Goal: Find specific page/section: Find specific page/section

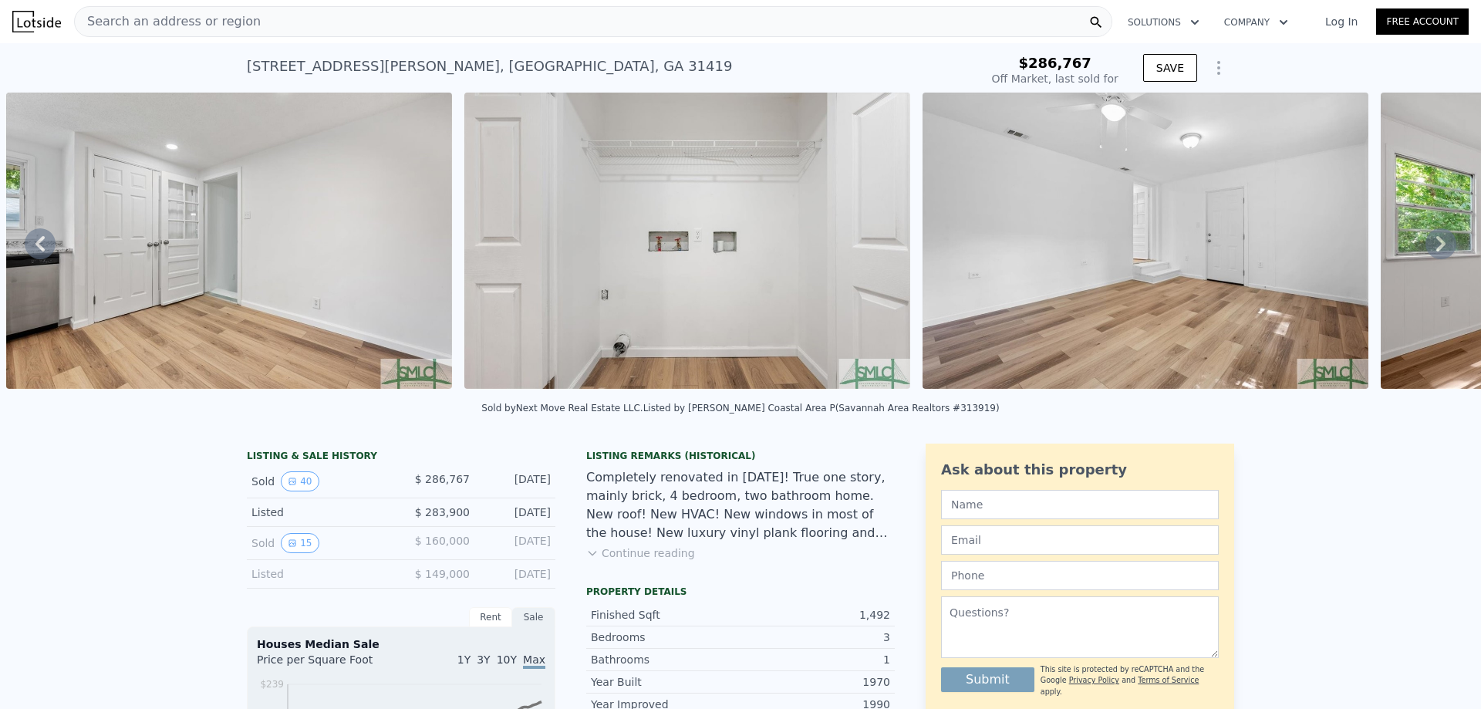
click at [287, 21] on div "Search an address or region" at bounding box center [593, 21] width 1038 height 31
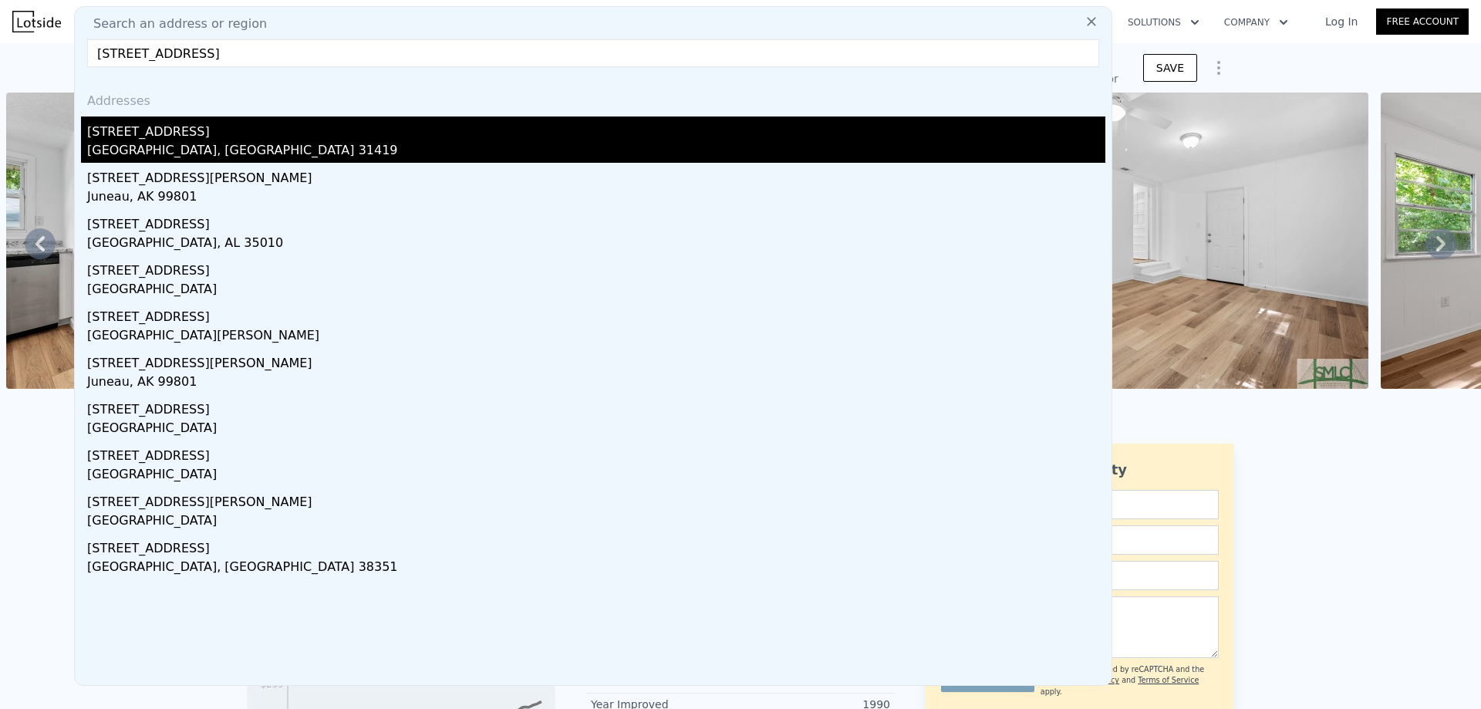
type input "[STREET_ADDRESS]"
click at [172, 135] on div "[STREET_ADDRESS]" at bounding box center [596, 128] width 1018 height 25
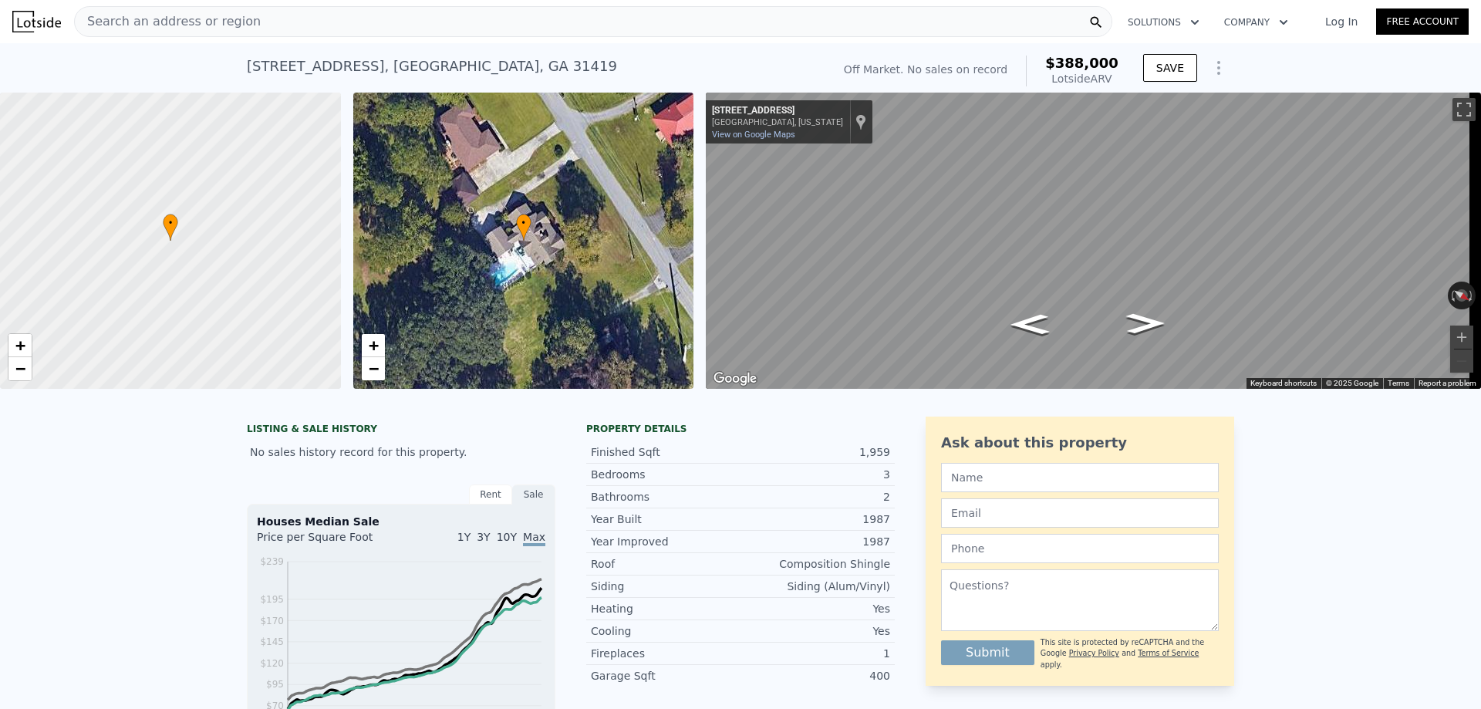
click at [163, 21] on span "Search an address or region" at bounding box center [168, 21] width 186 height 19
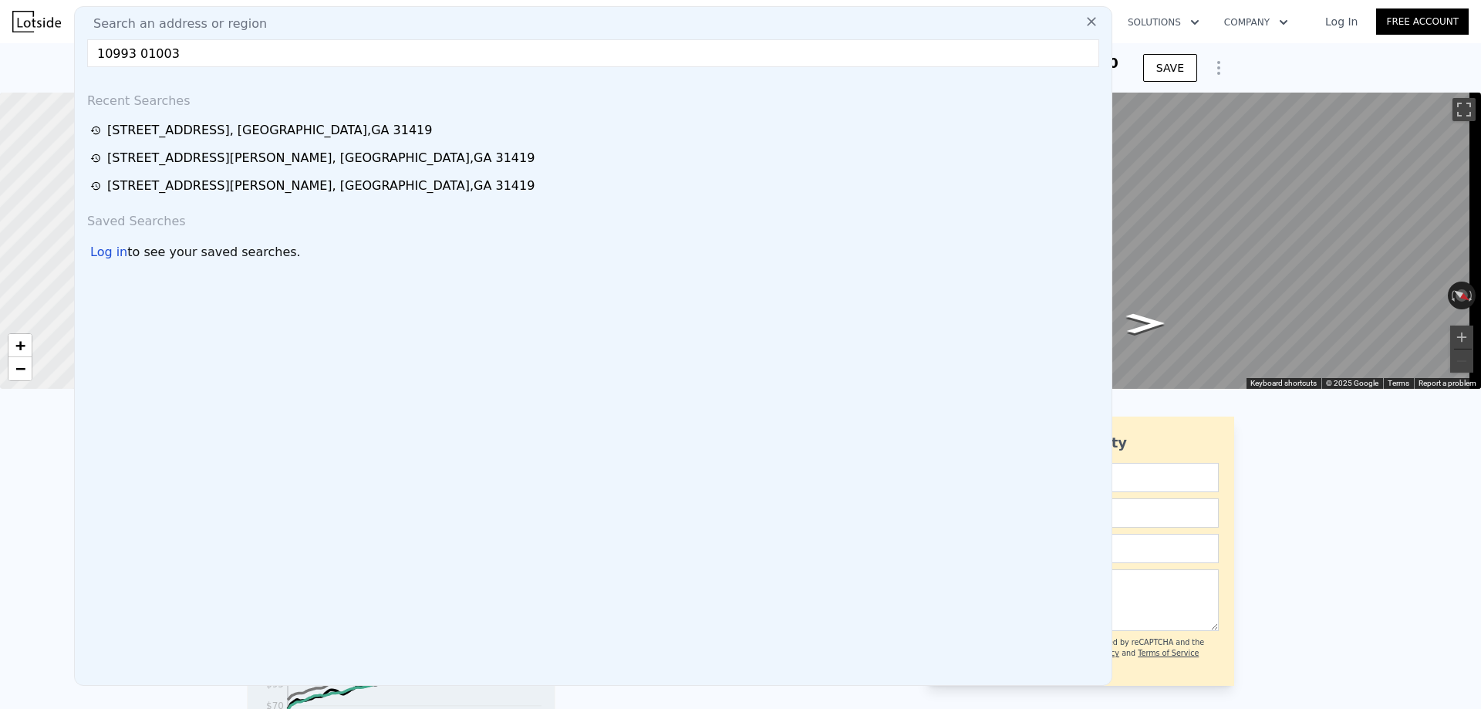
click at [201, 55] on input "10993 01003" at bounding box center [593, 53] width 1012 height 28
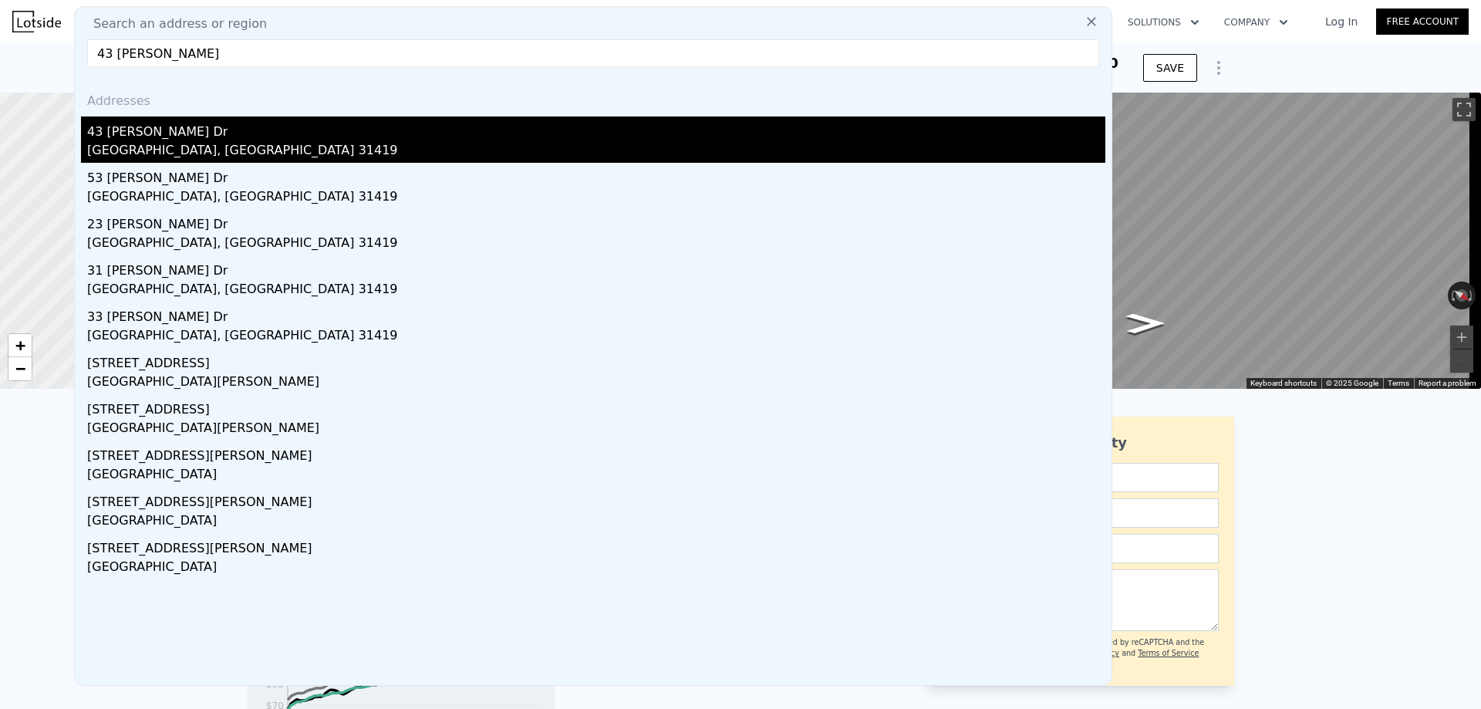
type input "43 [PERSON_NAME]"
click at [160, 137] on div "43 [PERSON_NAME] Dr" at bounding box center [596, 128] width 1018 height 25
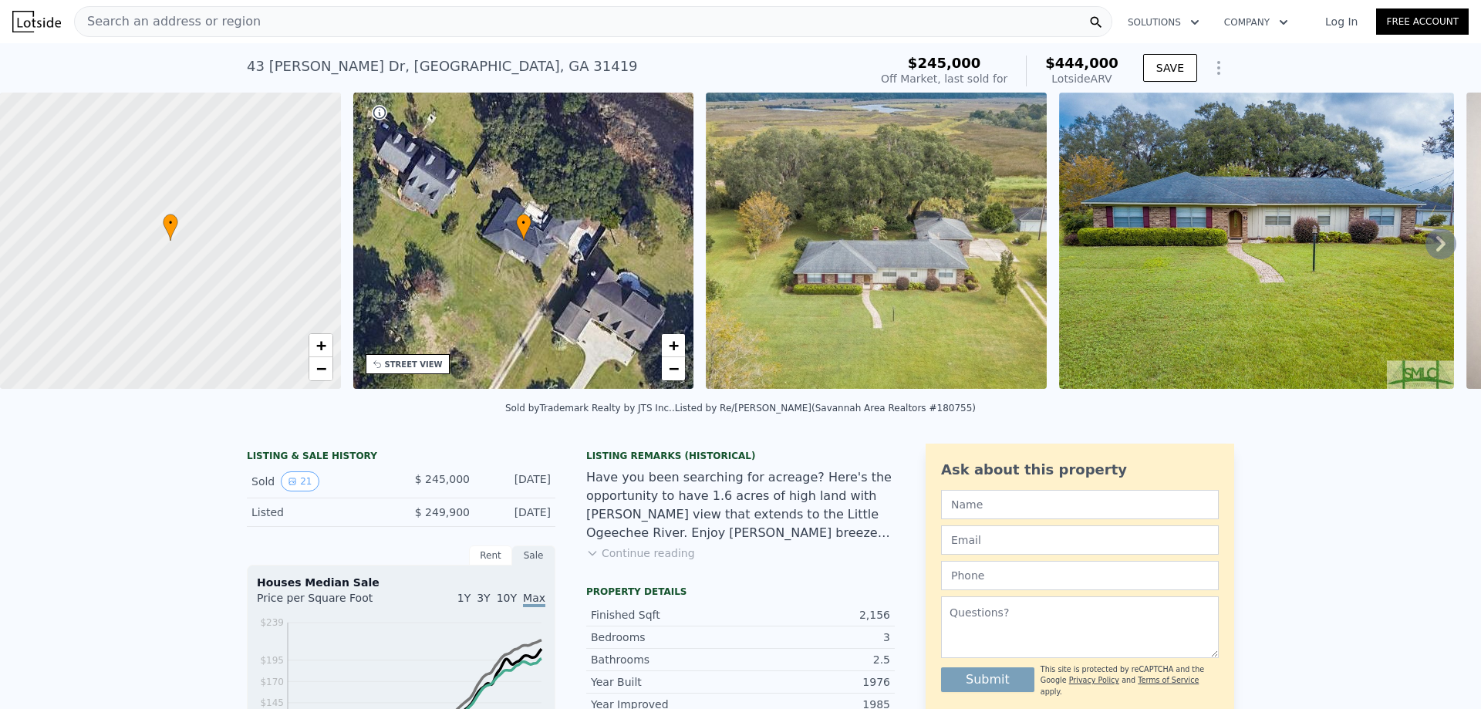
click at [157, 20] on span "Search an address or region" at bounding box center [168, 21] width 186 height 19
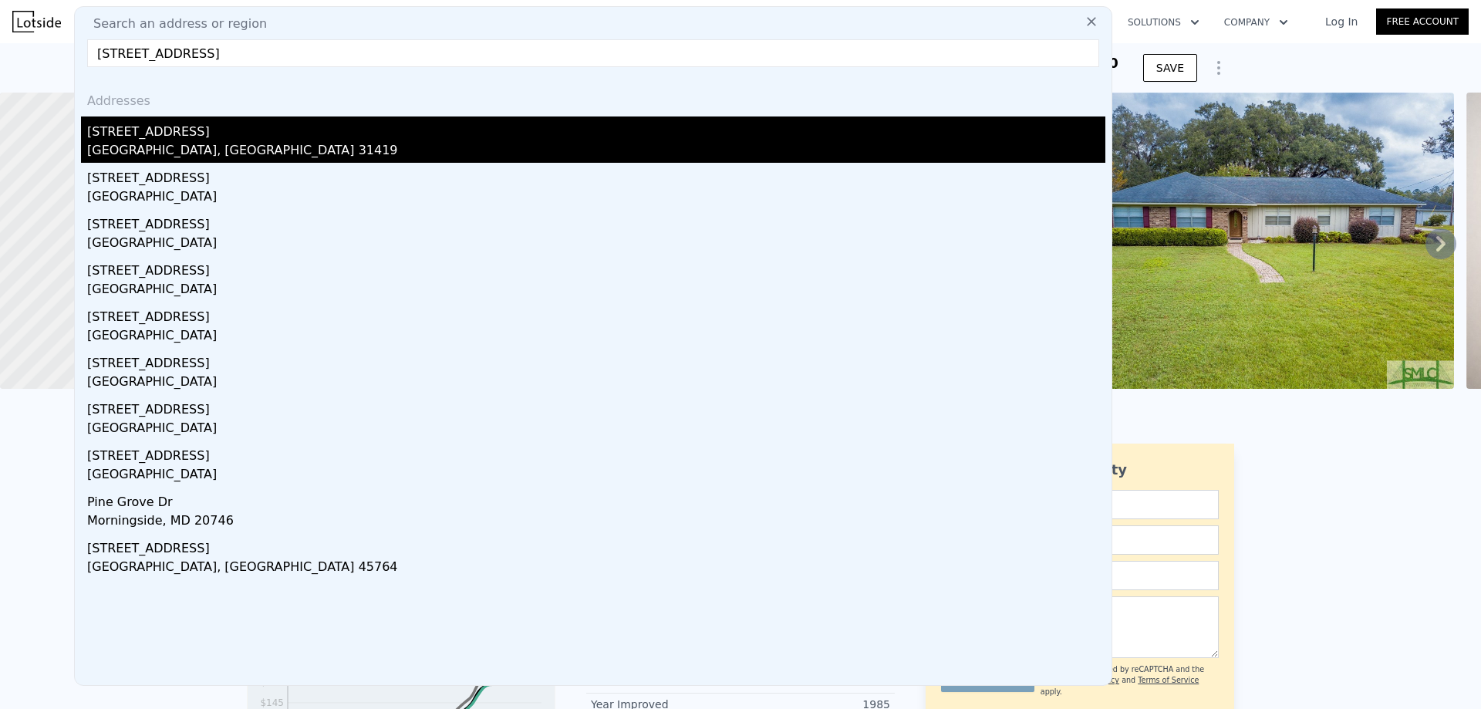
type input "[STREET_ADDRESS]"
click at [158, 137] on div "[STREET_ADDRESS]" at bounding box center [596, 128] width 1018 height 25
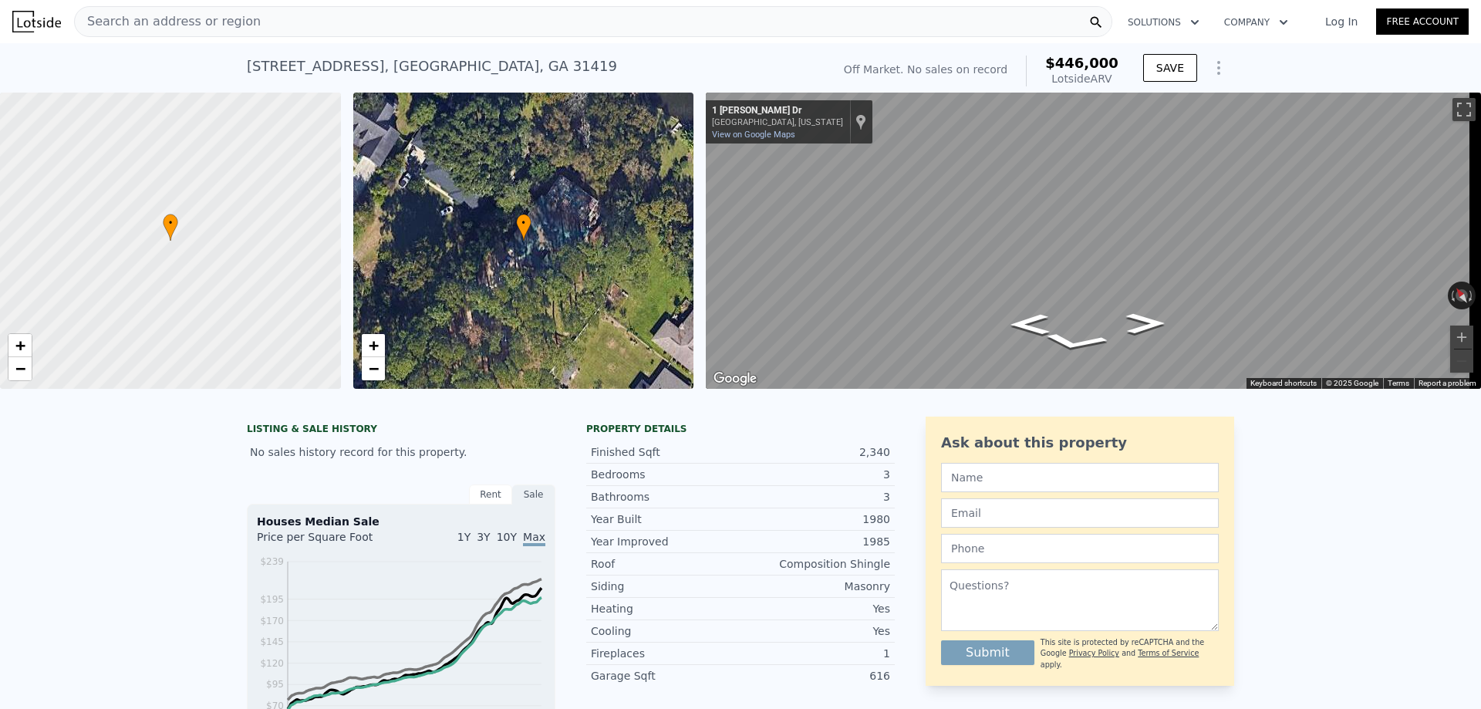
click at [258, 26] on div "Search an address or region" at bounding box center [593, 21] width 1038 height 31
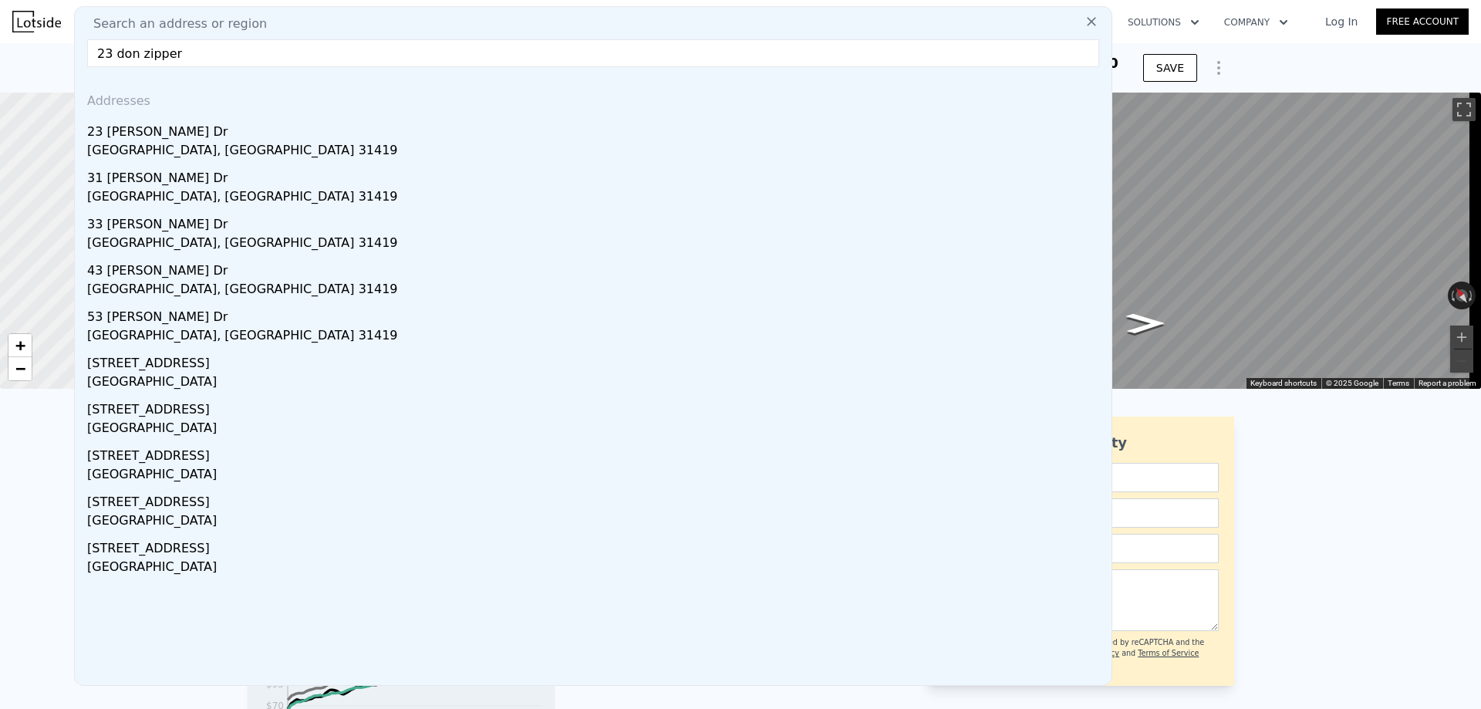
type input "23 don zipper"
click at [110, 143] on div "[GEOGRAPHIC_DATA], [GEOGRAPHIC_DATA] 31419" at bounding box center [596, 152] width 1018 height 22
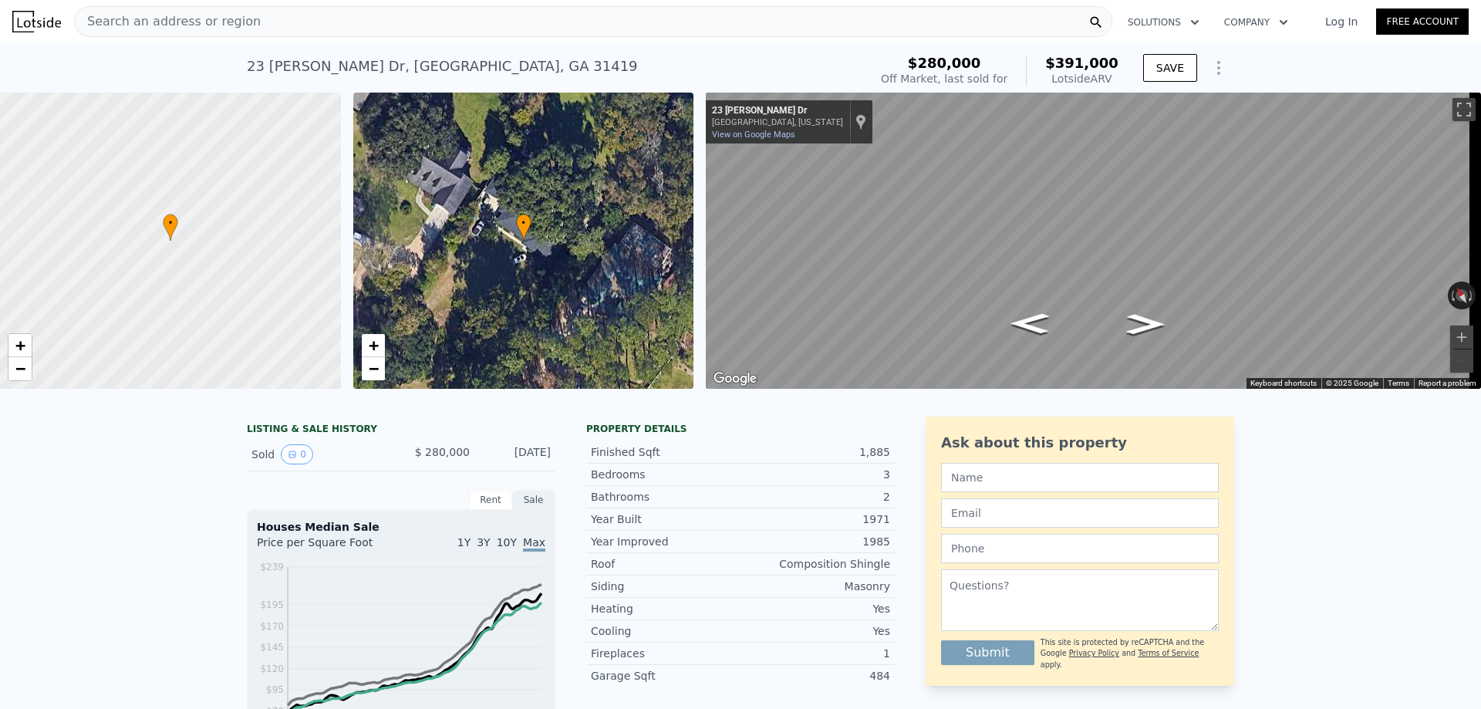
click at [177, 14] on span "Search an address or region" at bounding box center [168, 21] width 186 height 19
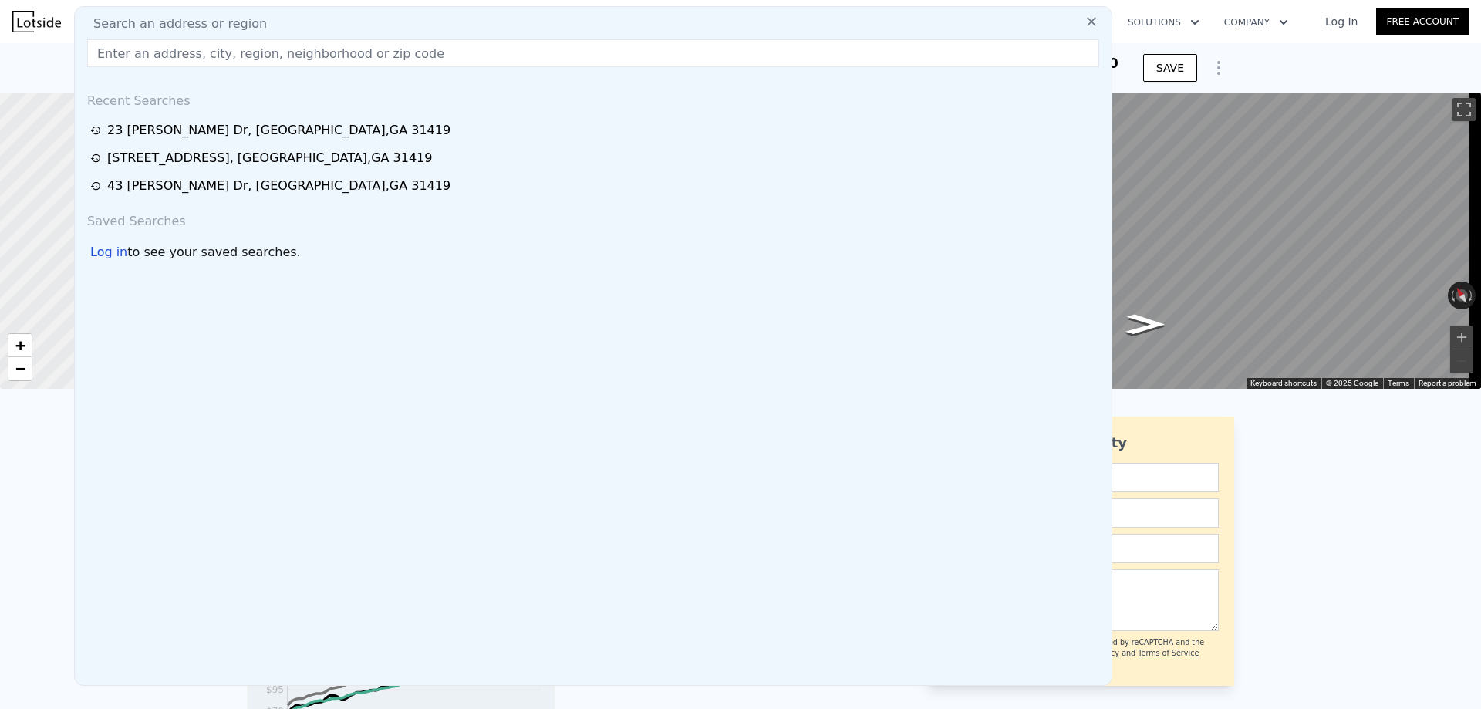
type input "5"
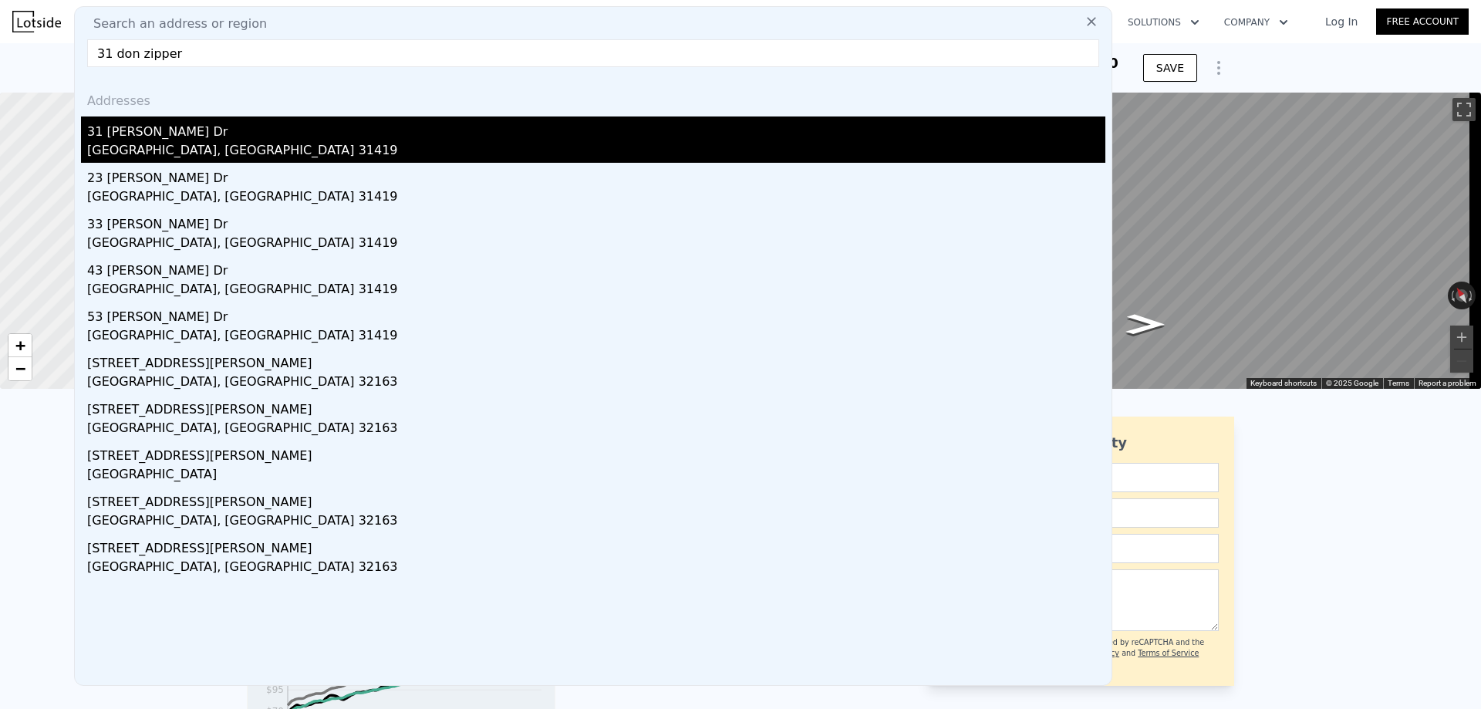
type input "31 don zipper"
click at [134, 147] on div "[GEOGRAPHIC_DATA], [GEOGRAPHIC_DATA] 31419" at bounding box center [596, 152] width 1018 height 22
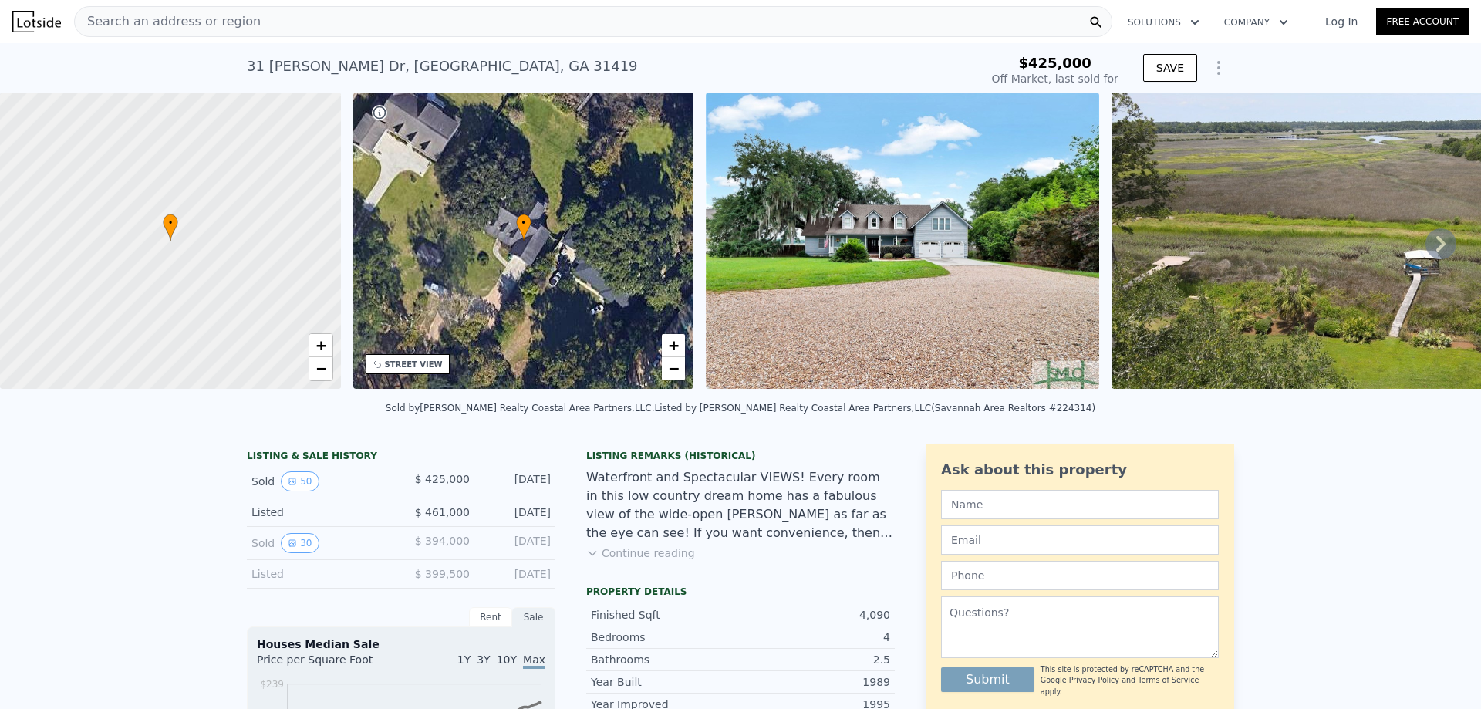
click at [211, 14] on span "Search an address or region" at bounding box center [168, 21] width 186 height 19
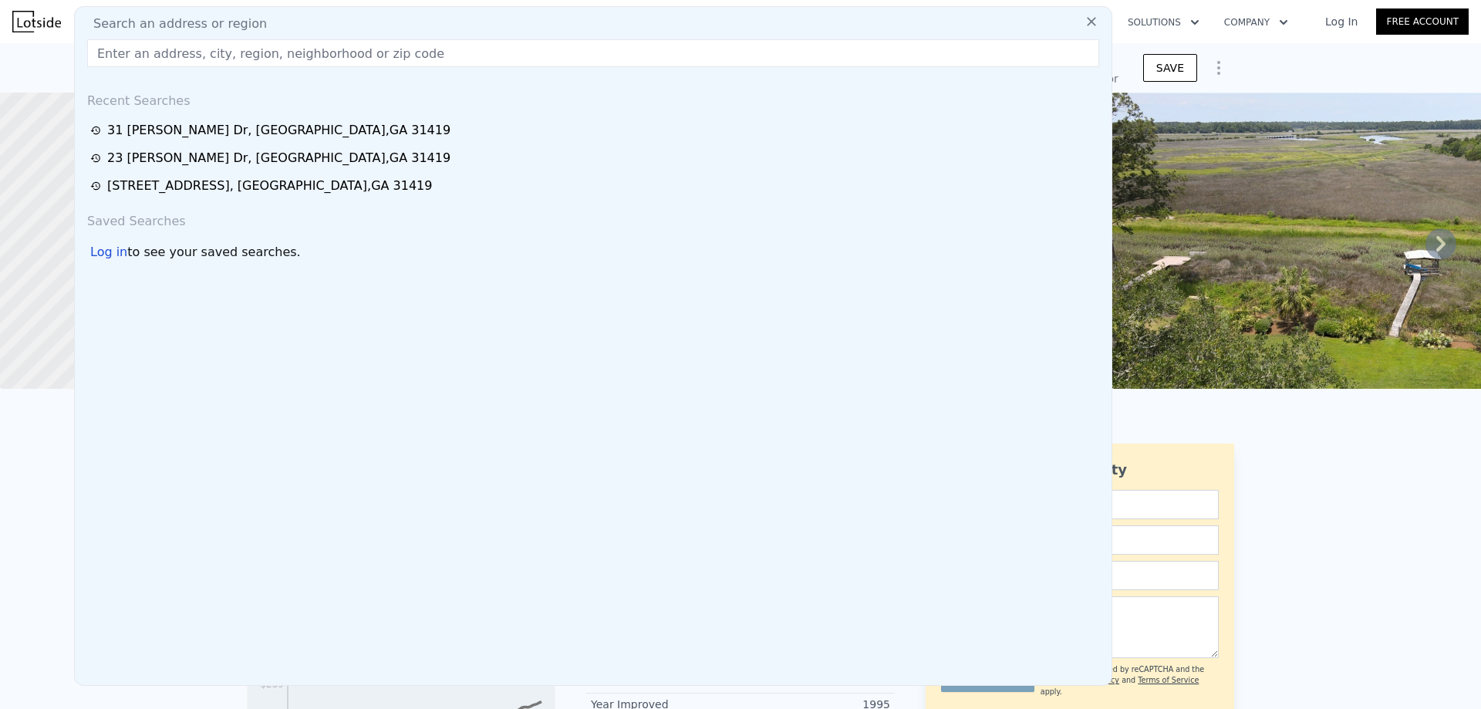
type input "$ 734,000"
type input "$ 240,479"
